Goal: Task Accomplishment & Management: Manage account settings

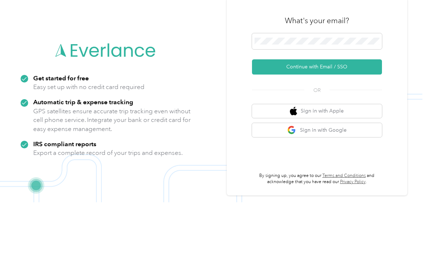
click at [315, 115] on button "Continue with Email / SSO" at bounding box center [317, 122] width 130 height 15
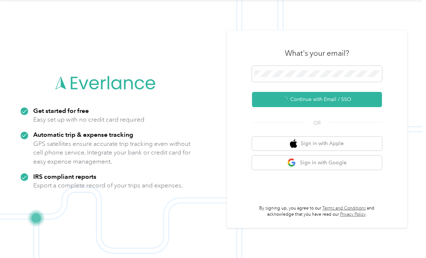
scroll to position [13, 0]
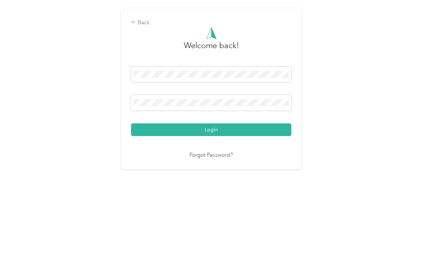
click at [213, 168] on button "Login" at bounding box center [211, 174] width 160 height 13
